Goal: Navigation & Orientation: Find specific page/section

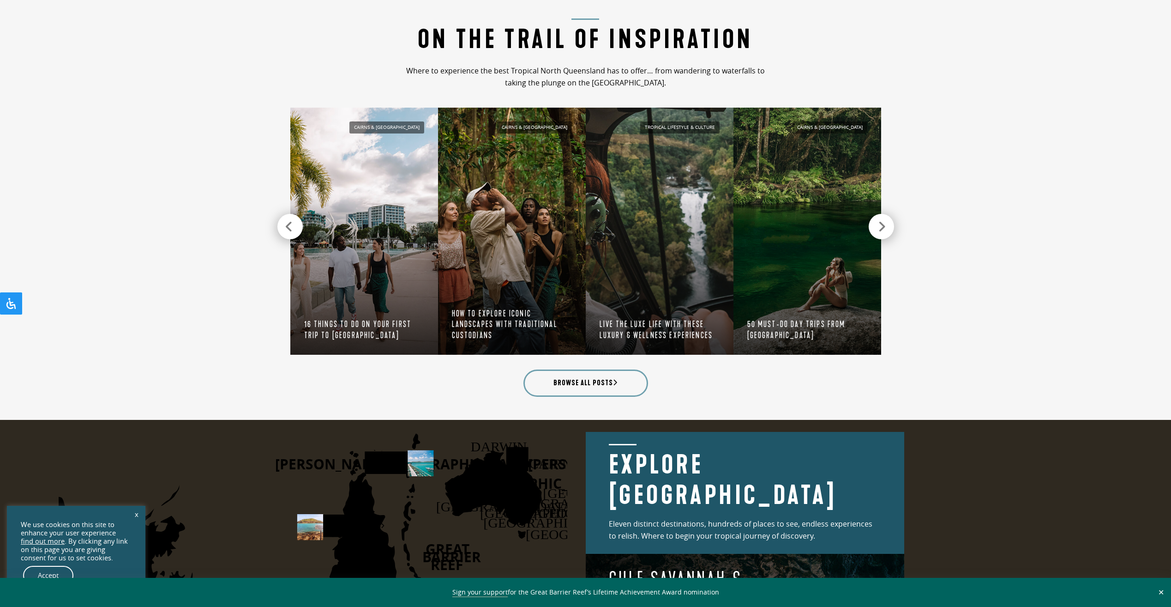
scroll to position [1108, 0]
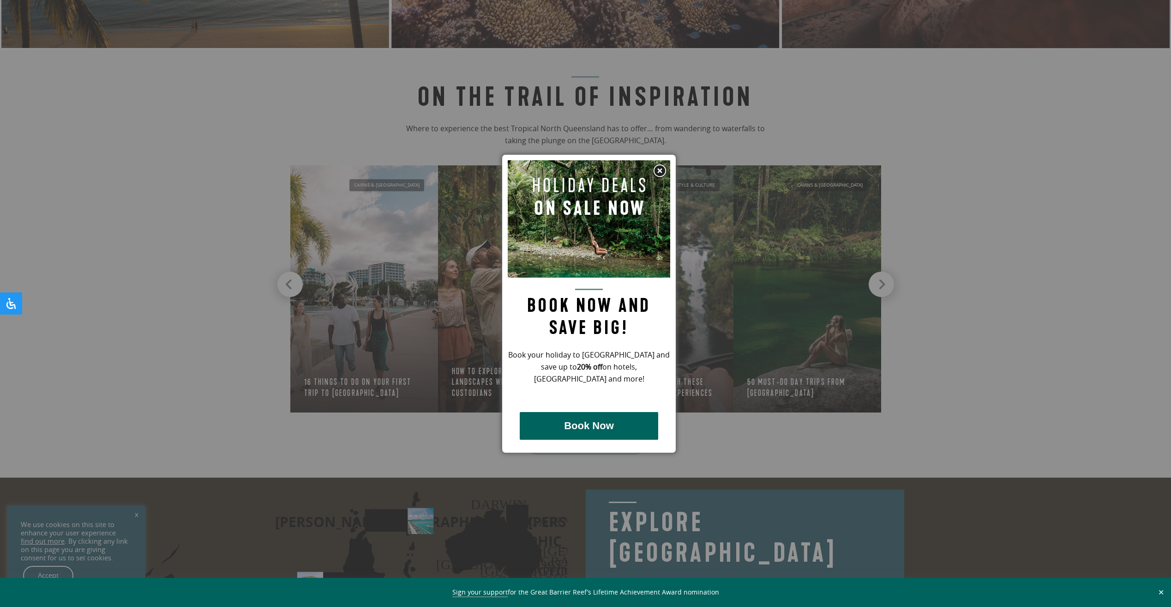
click at [656, 169] on img at bounding box center [660, 171] width 14 height 14
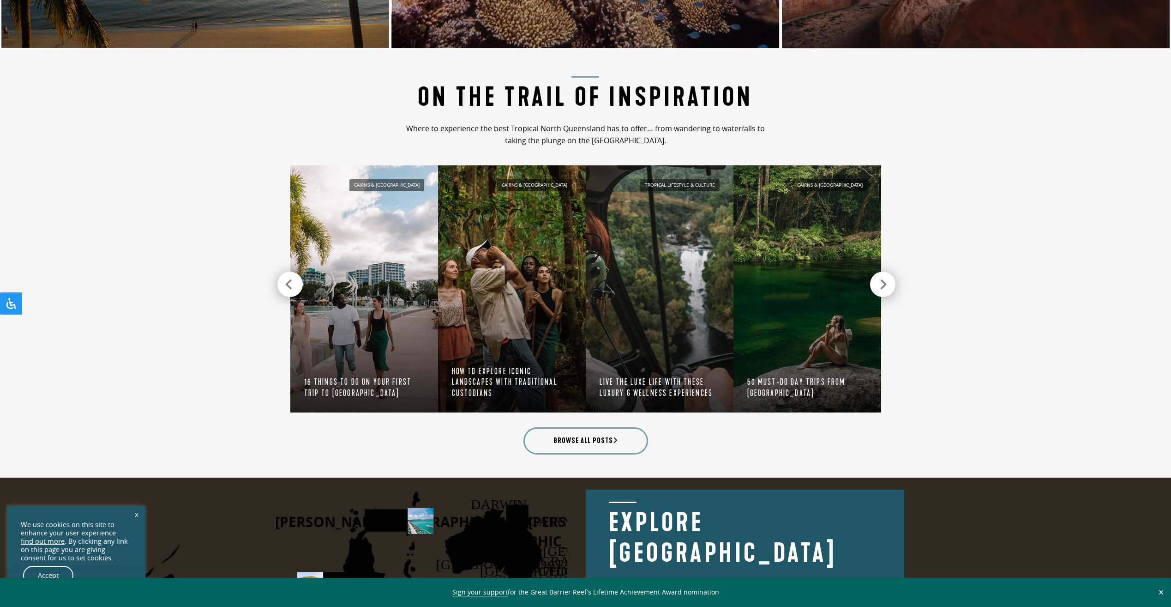
click at [878, 286] on div at bounding box center [882, 283] width 25 height 25
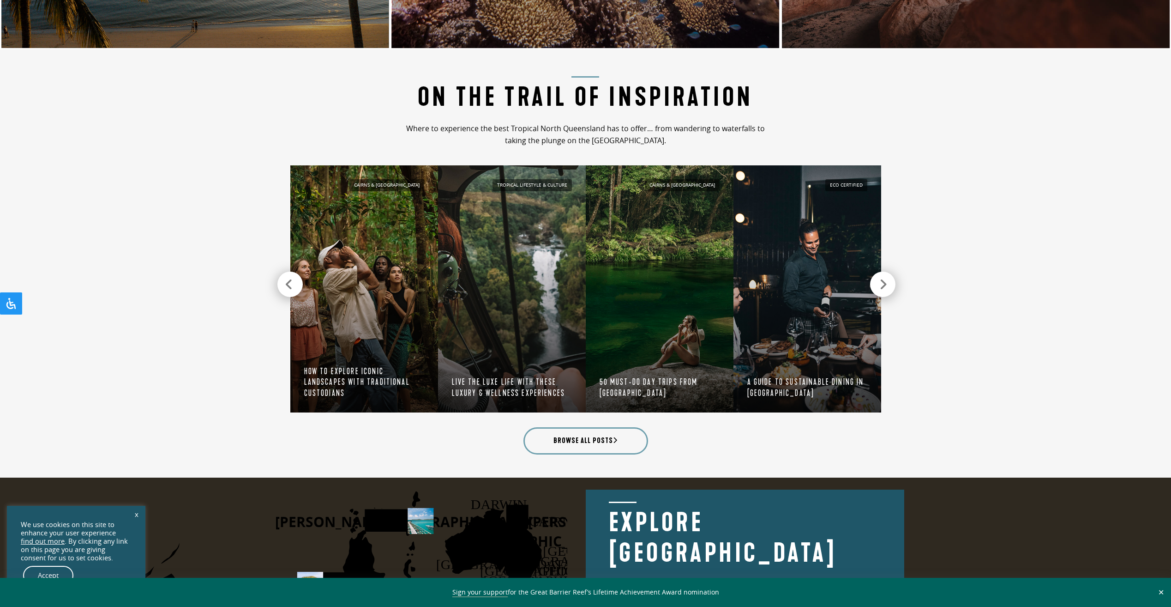
click at [878, 286] on div at bounding box center [882, 283] width 25 height 25
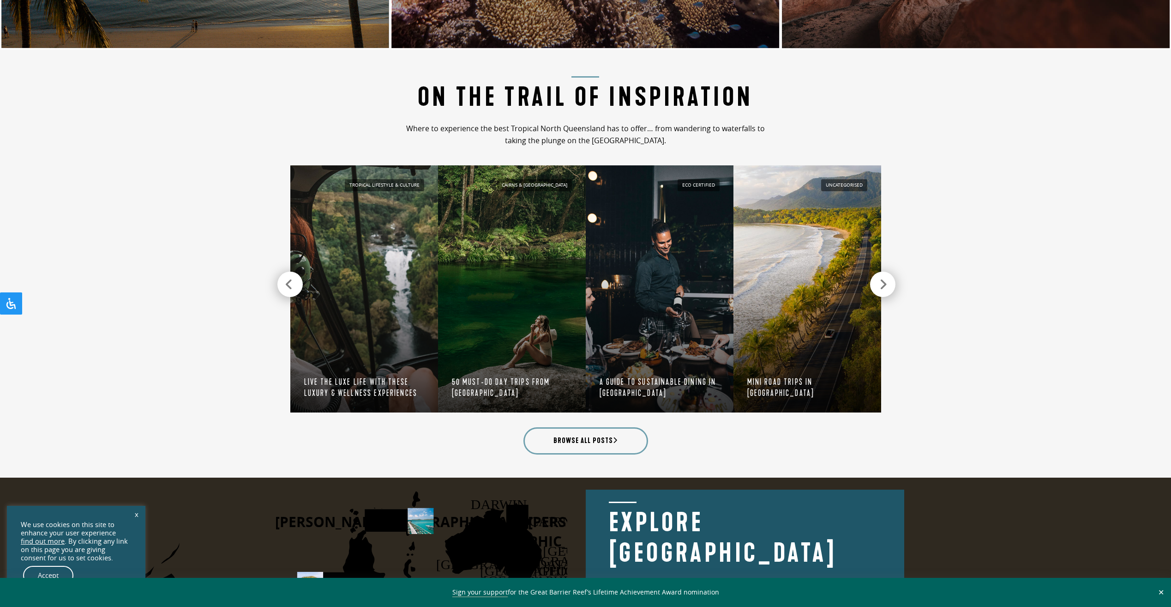
click at [878, 286] on div at bounding box center [882, 283] width 25 height 25
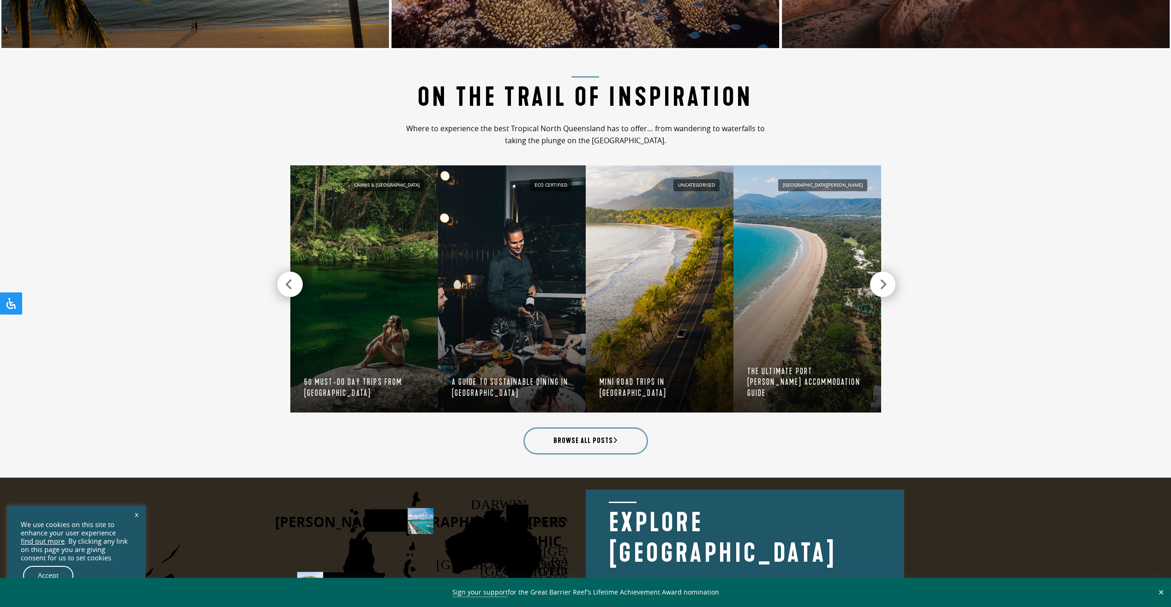
click at [878, 285] on div at bounding box center [882, 283] width 25 height 25
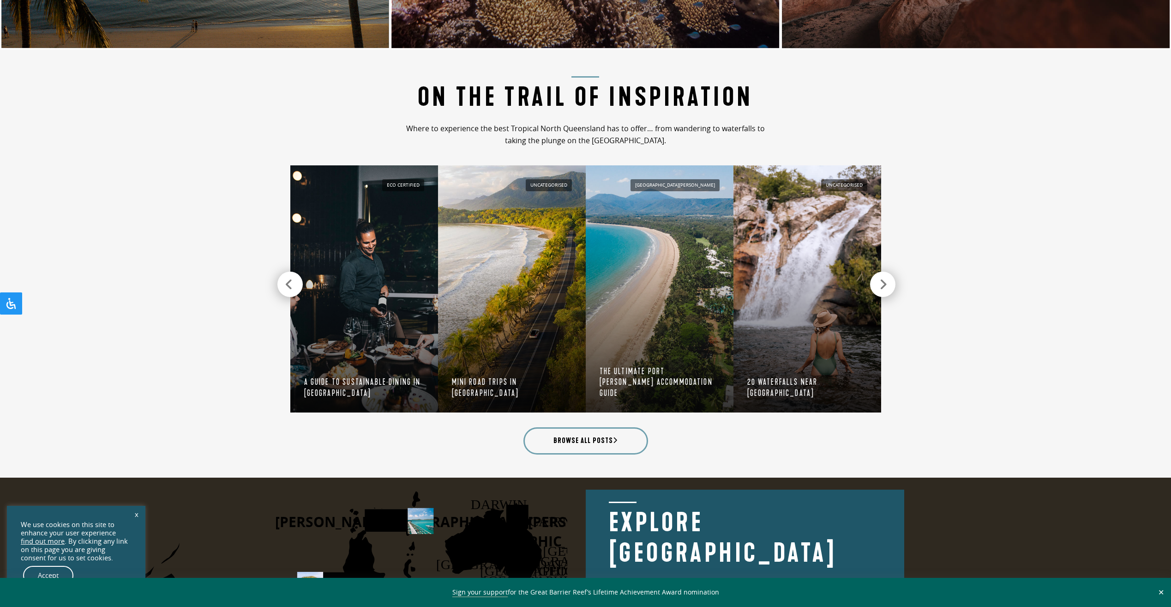
click at [878, 285] on div at bounding box center [882, 283] width 25 height 25
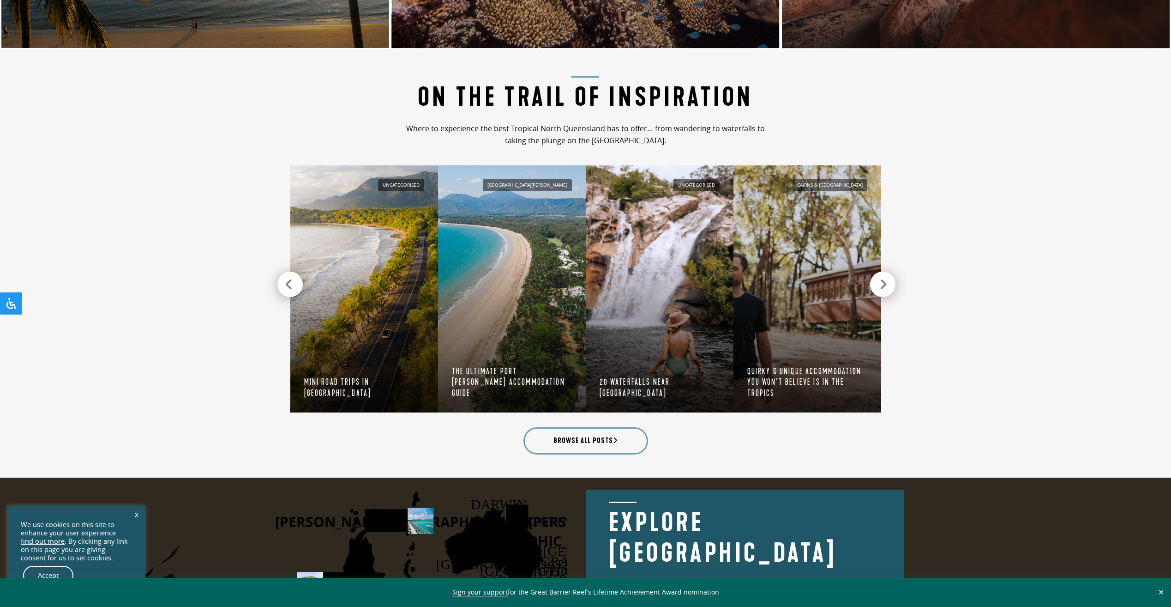
click at [878, 285] on div at bounding box center [882, 283] width 25 height 25
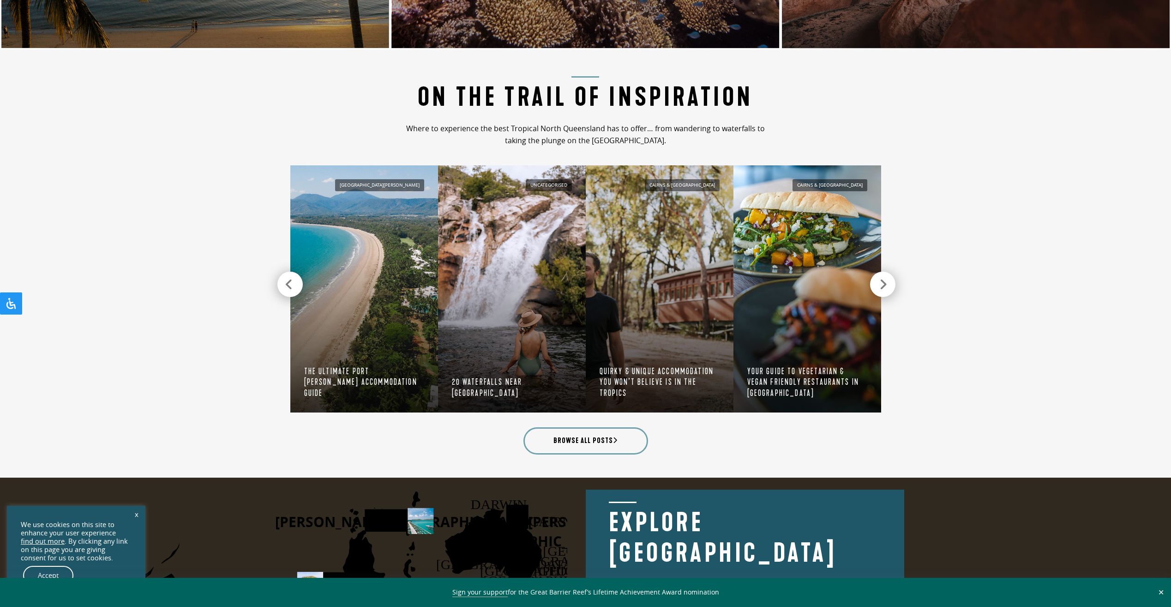
click at [878, 284] on div at bounding box center [882, 283] width 25 height 25
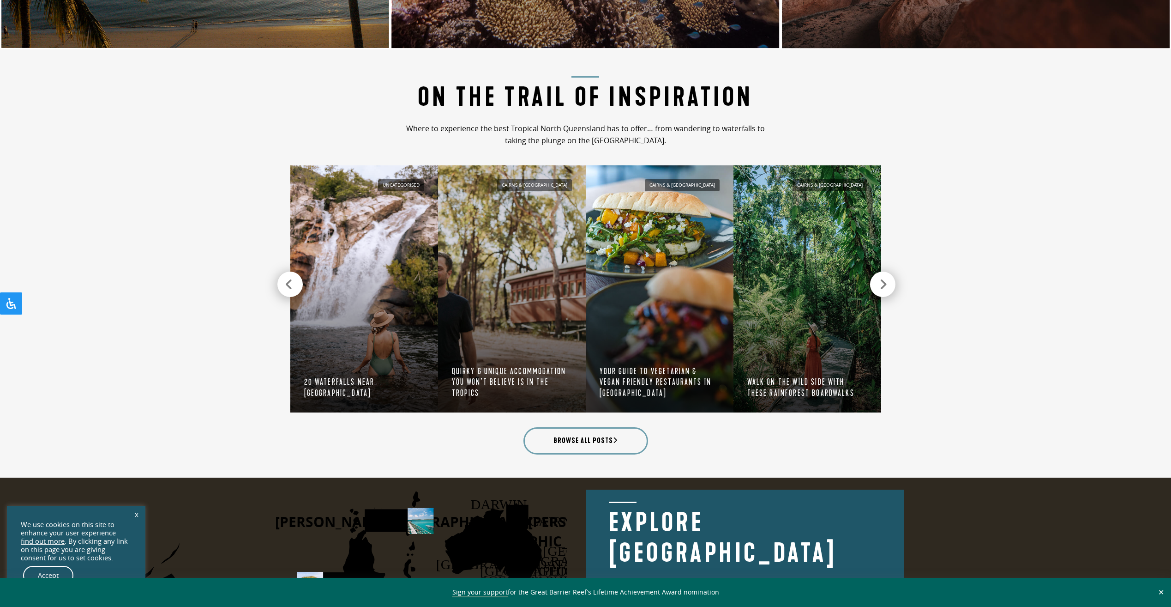
click at [878, 284] on div at bounding box center [882, 283] width 25 height 25
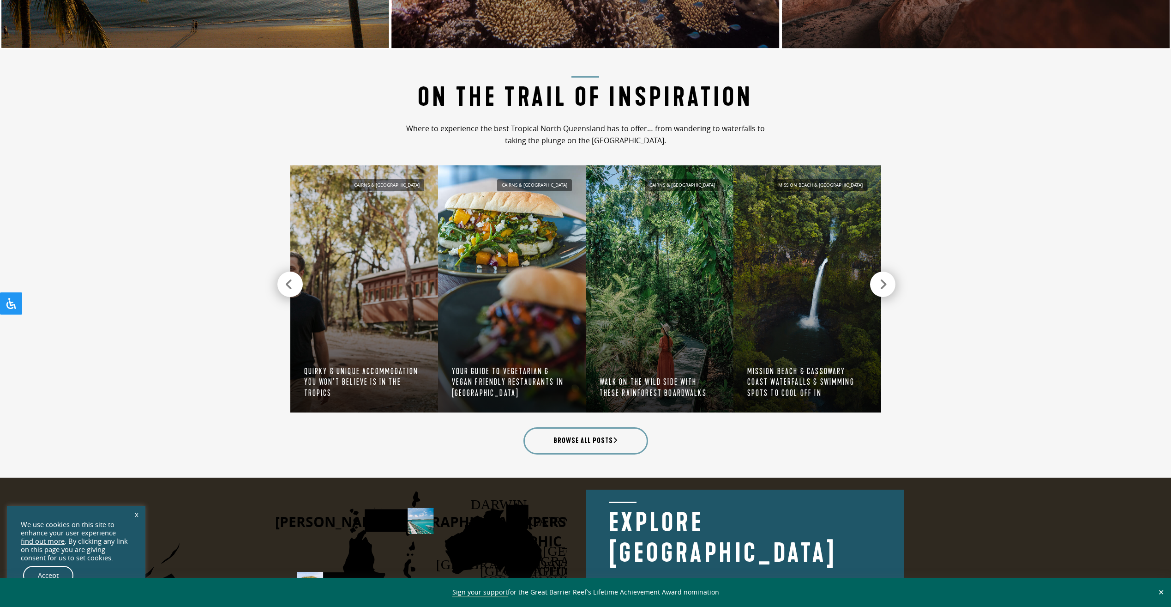
click at [878, 284] on div at bounding box center [882, 283] width 25 height 25
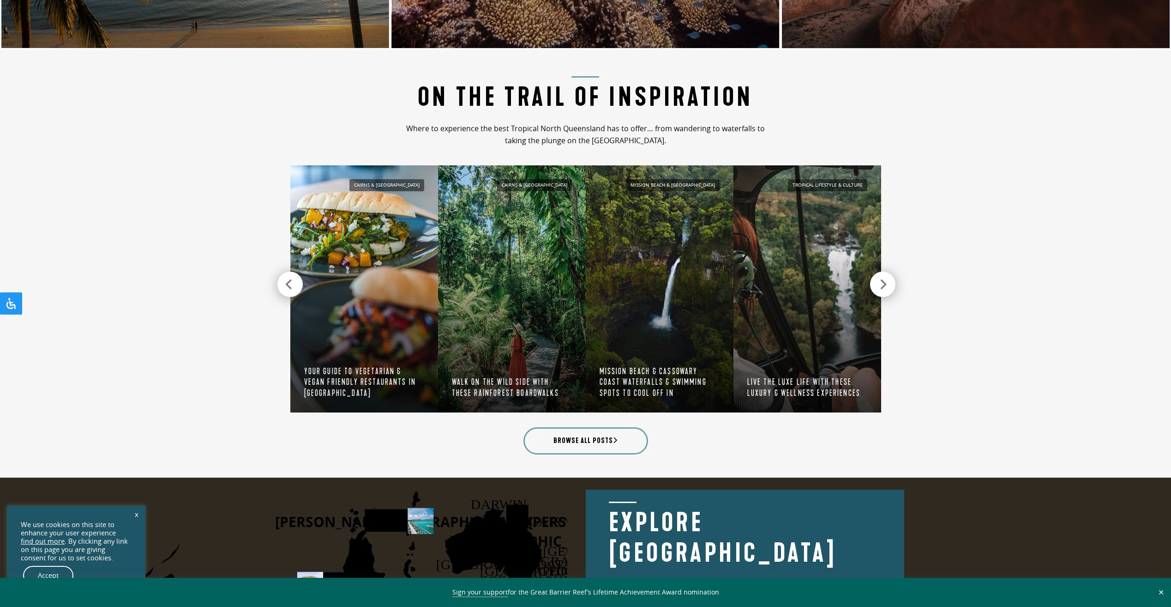
click at [878, 284] on div at bounding box center [882, 283] width 25 height 25
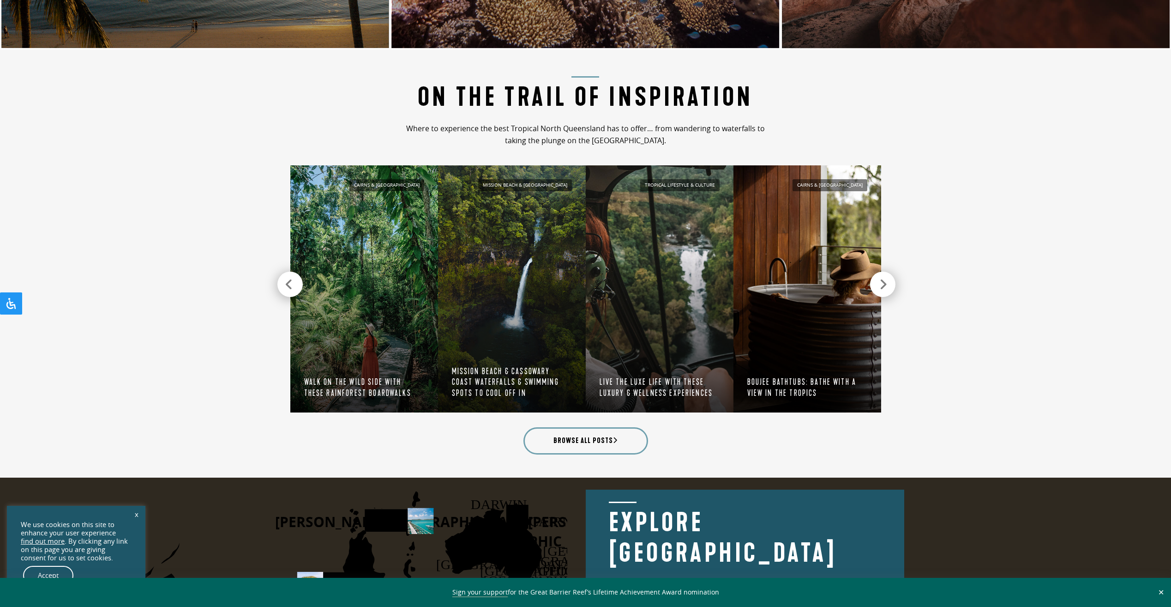
click at [878, 284] on div at bounding box center [882, 283] width 25 height 25
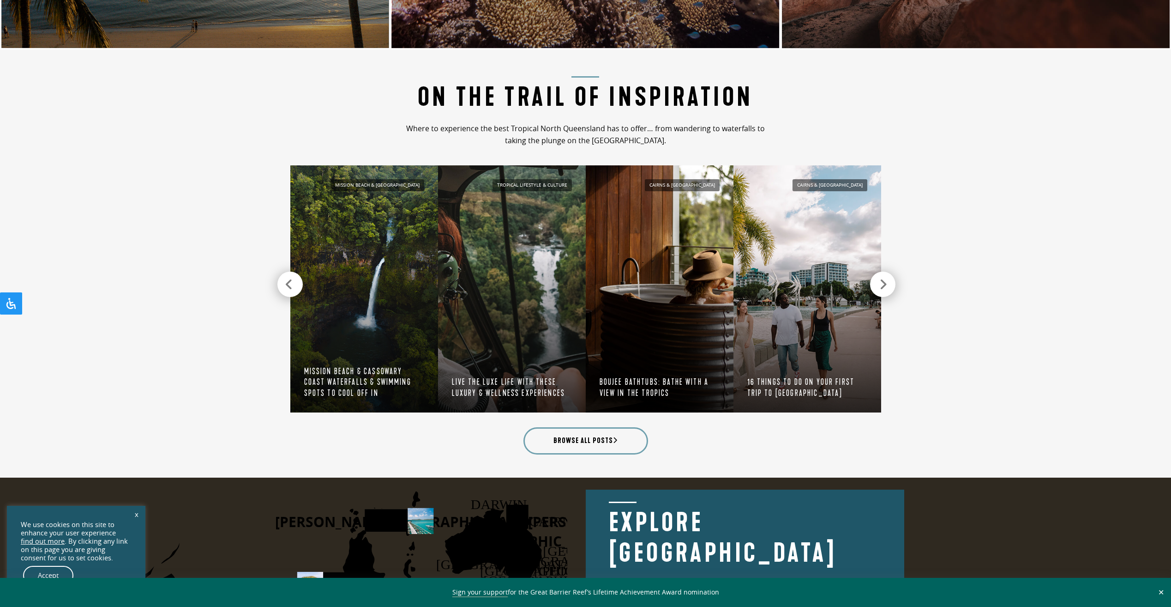
click at [878, 284] on div at bounding box center [882, 283] width 25 height 25
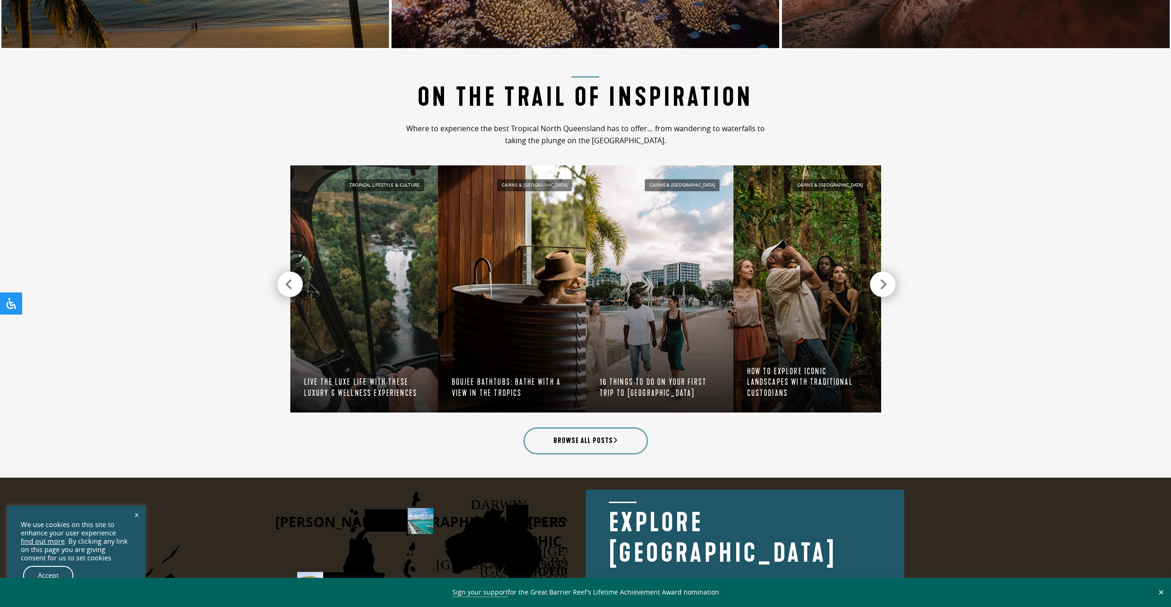
click at [878, 284] on div at bounding box center [882, 283] width 25 height 25
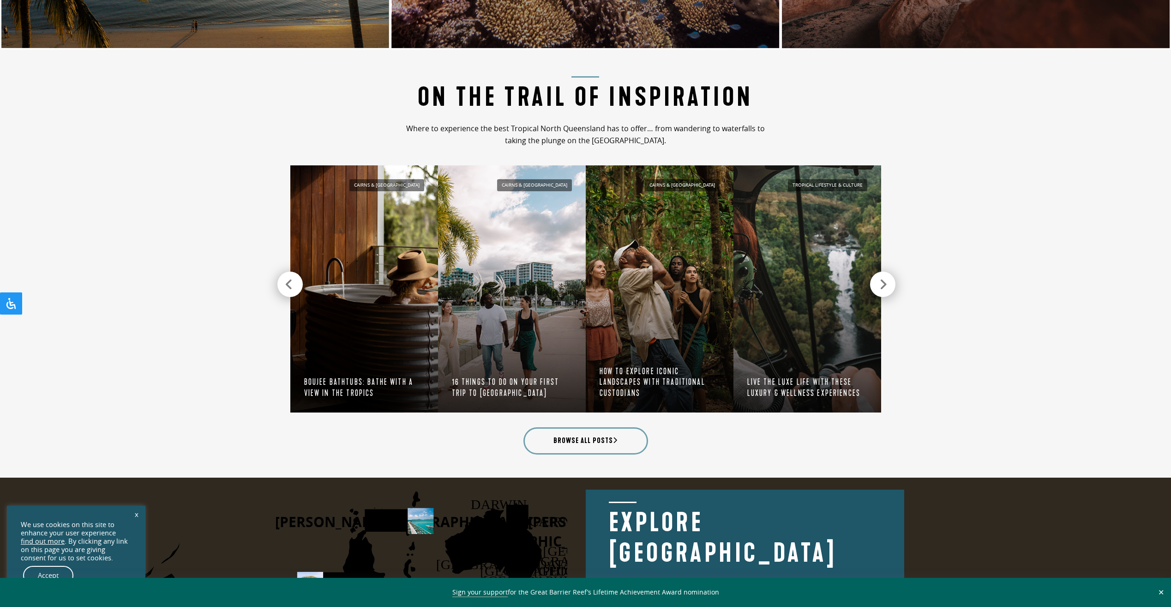
click at [878, 284] on div at bounding box center [882, 283] width 25 height 25
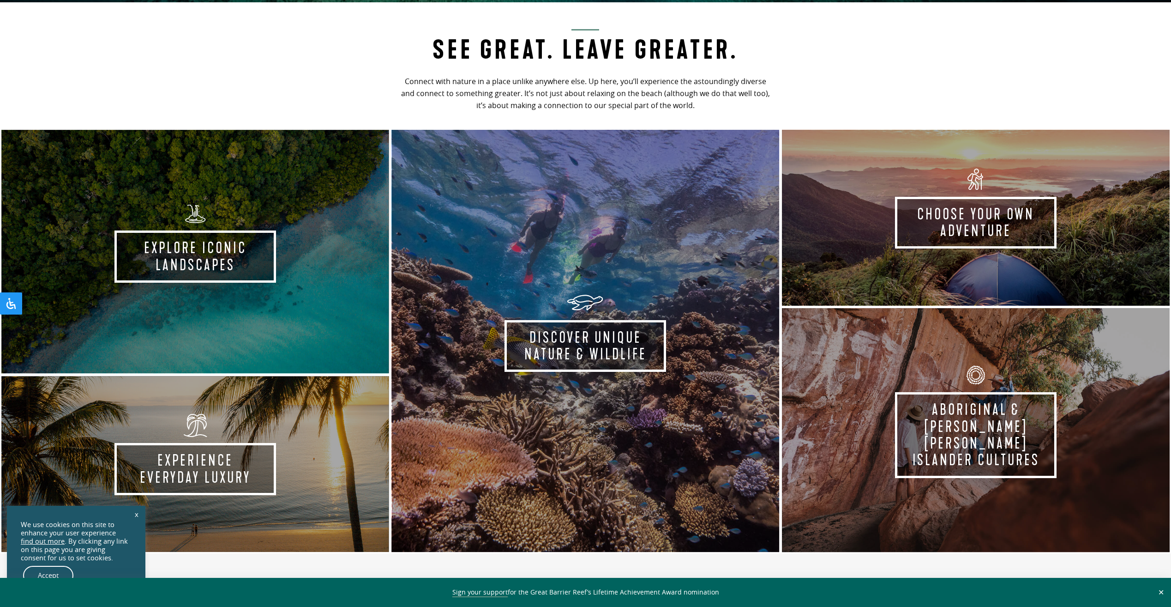
scroll to position [600, 0]
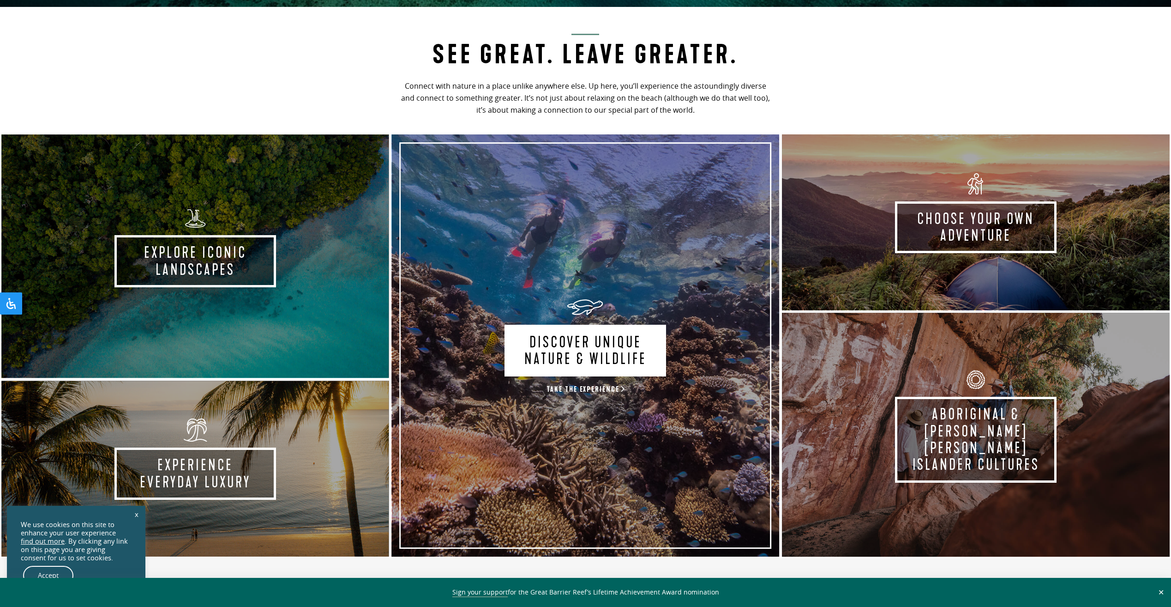
click at [650, 348] on link "Discover Unique Nature & Wildlife Take the experience" at bounding box center [586, 345] width 391 height 425
